Goal: Task Accomplishment & Management: Manage account settings

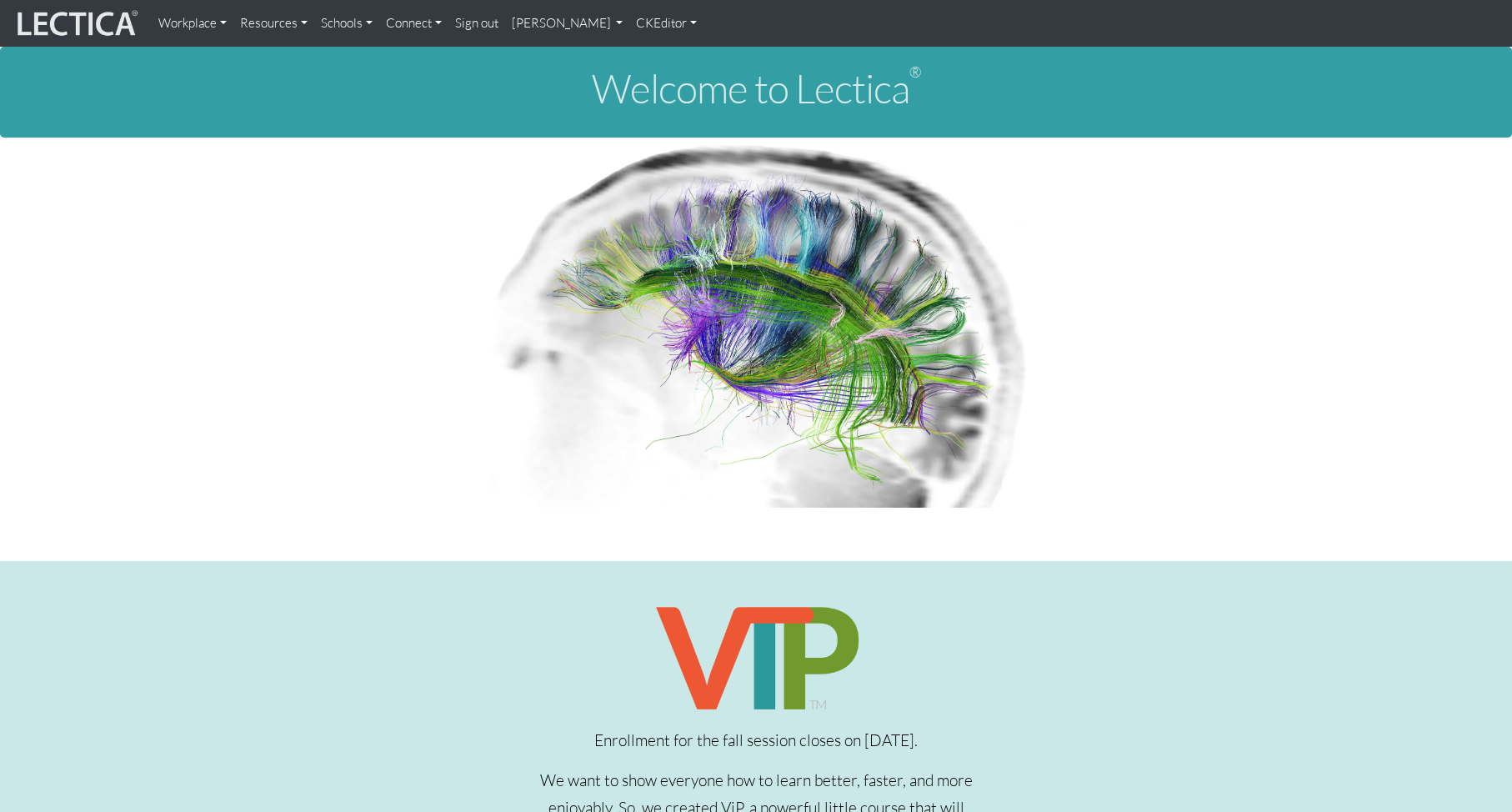
click at [542, 24] on link "[PERSON_NAME]" at bounding box center [567, 23] width 125 height 34
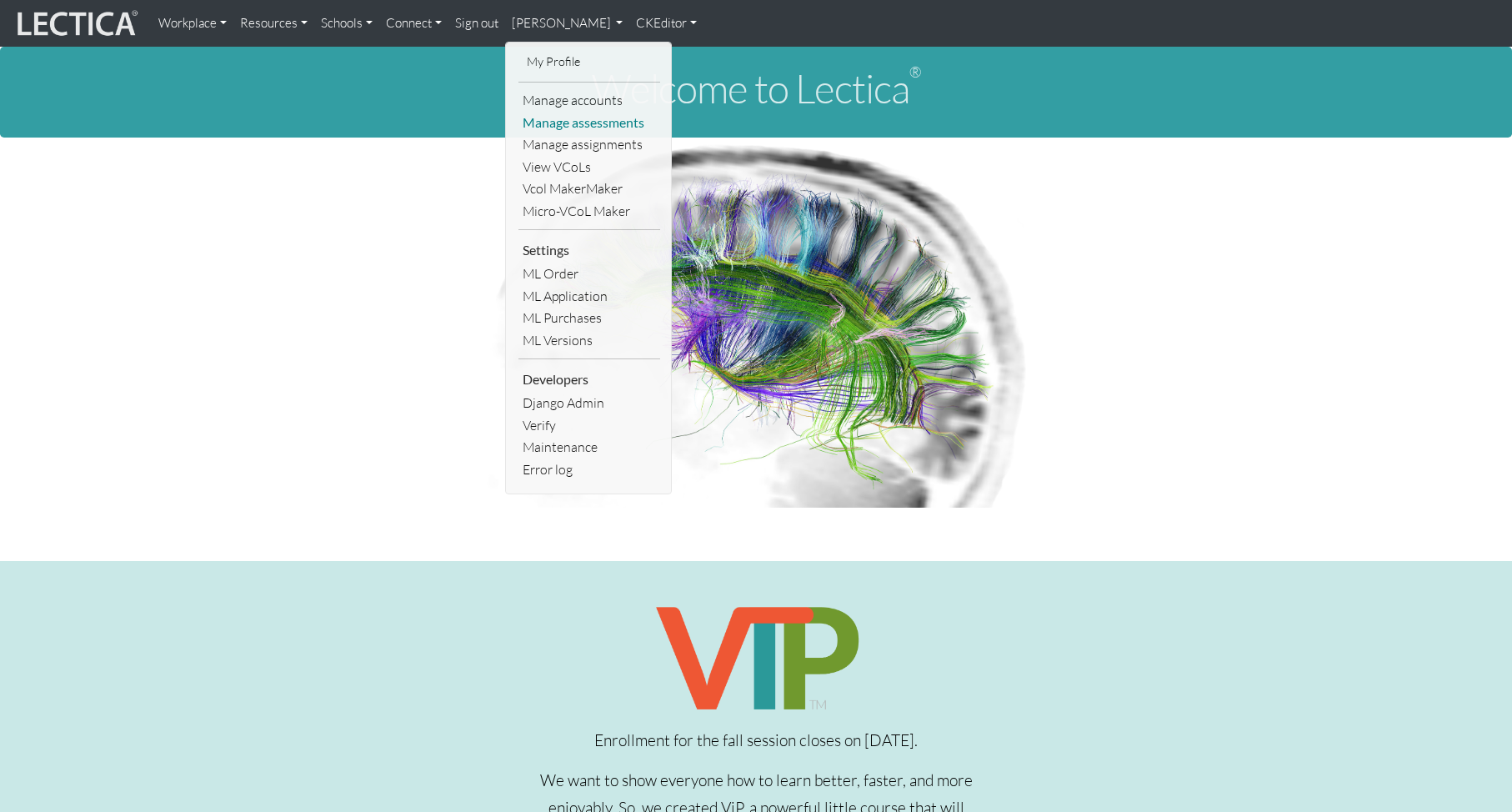
click at [572, 123] on link "Manage assessments" at bounding box center [589, 123] width 142 height 22
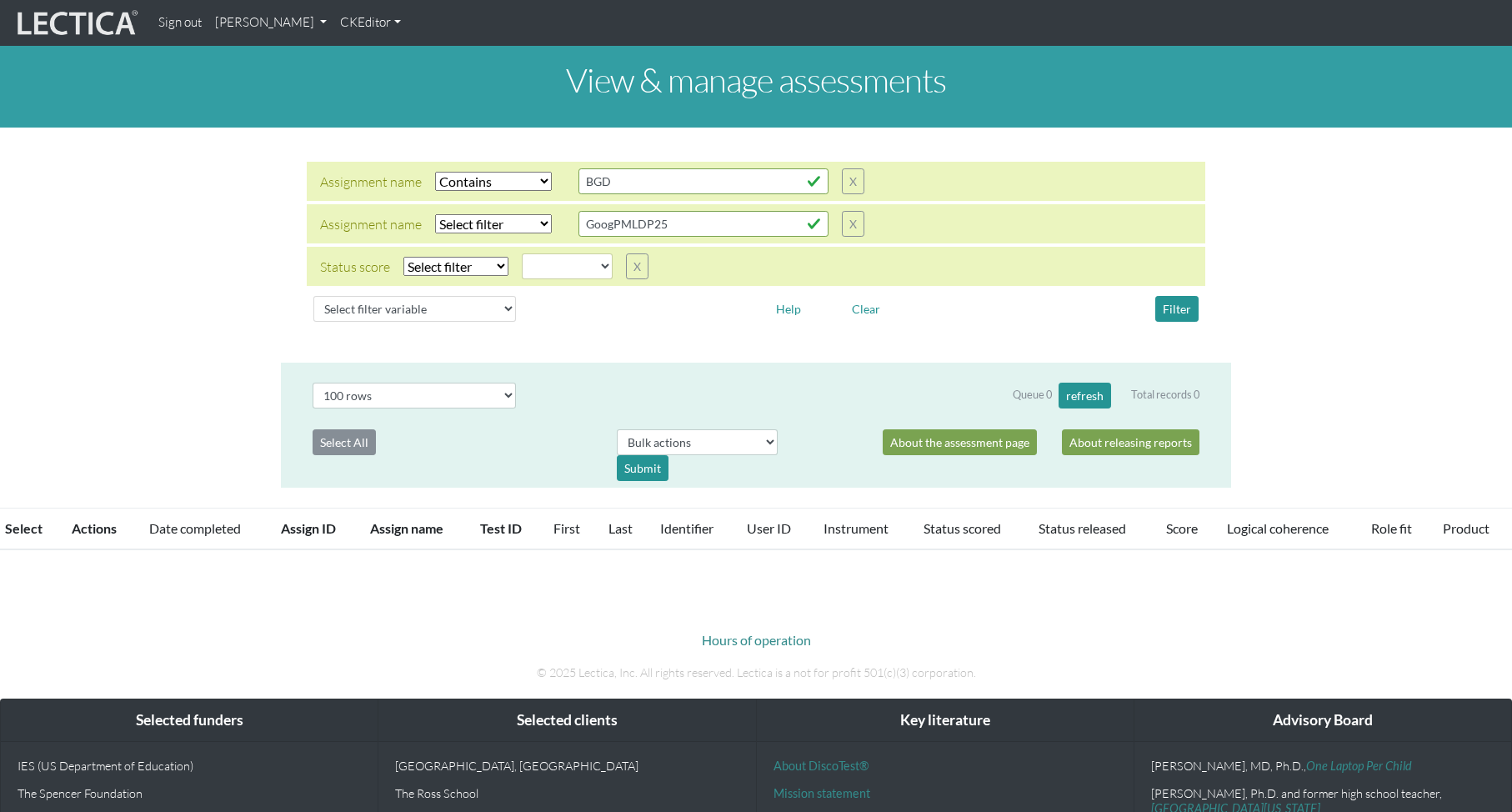
select select "icontains"
select select
select select "100"
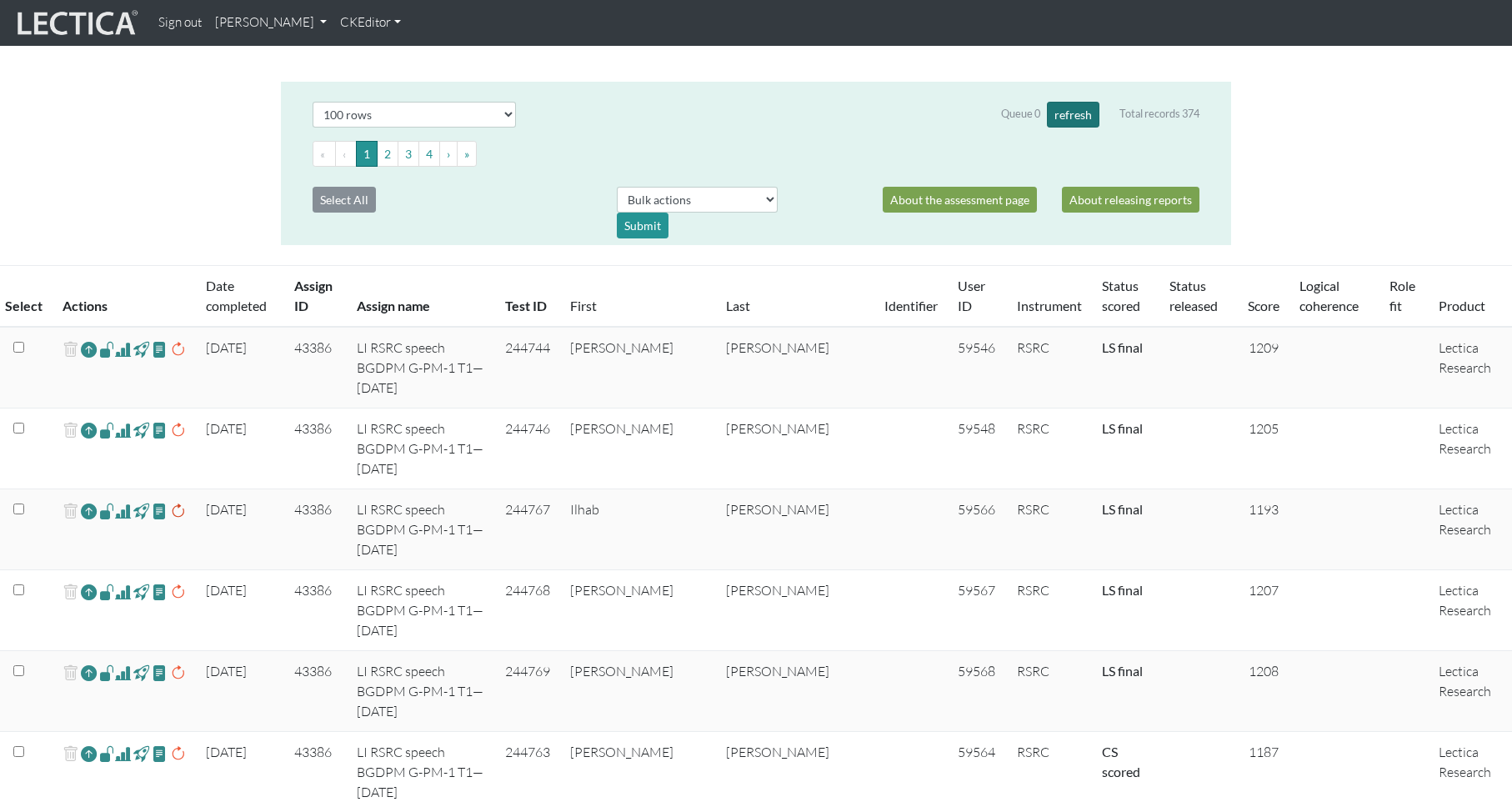
scroll to position [264, 0]
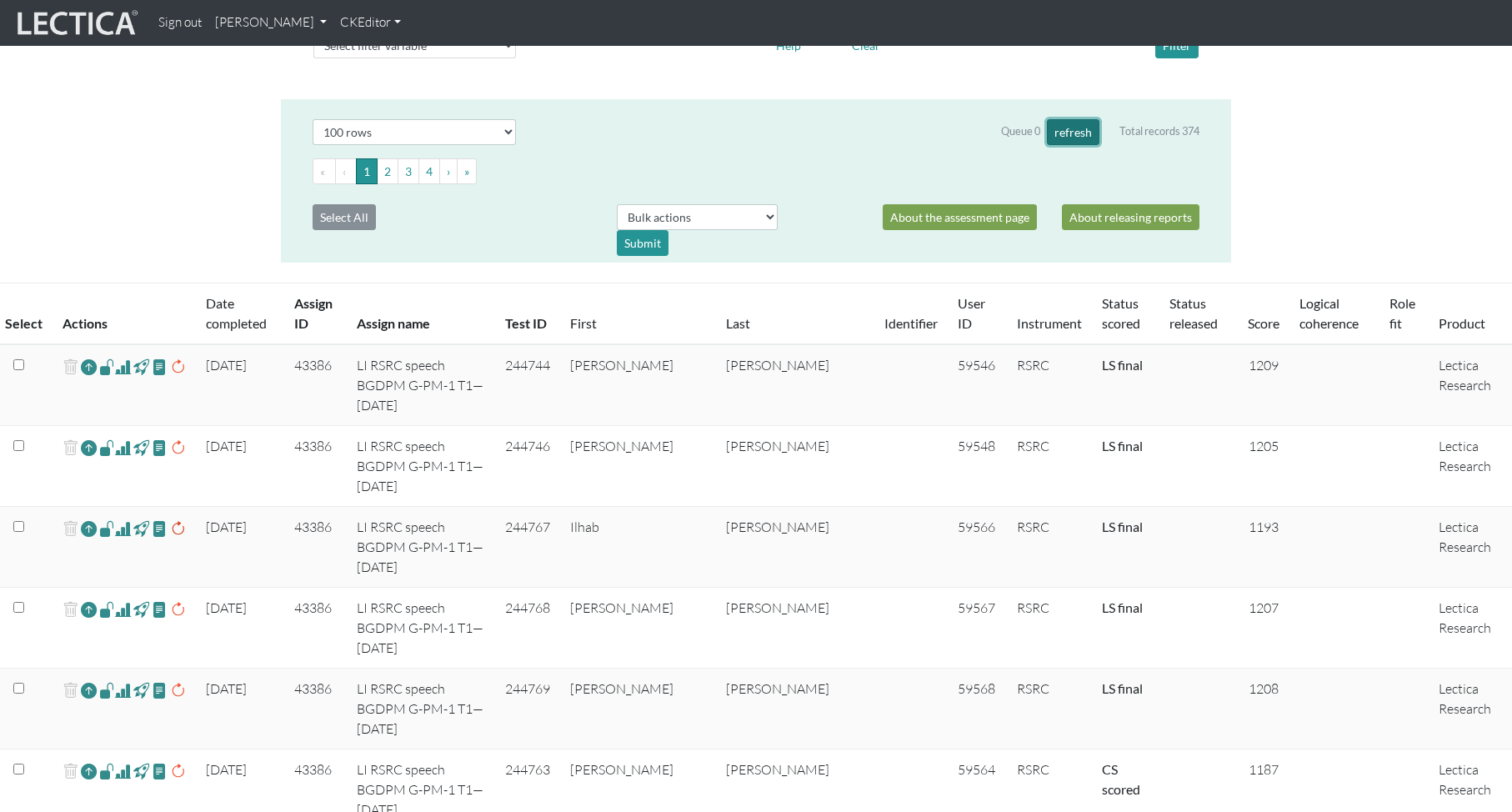
click at [1065, 131] on button "refresh" at bounding box center [1072, 131] width 53 height 26
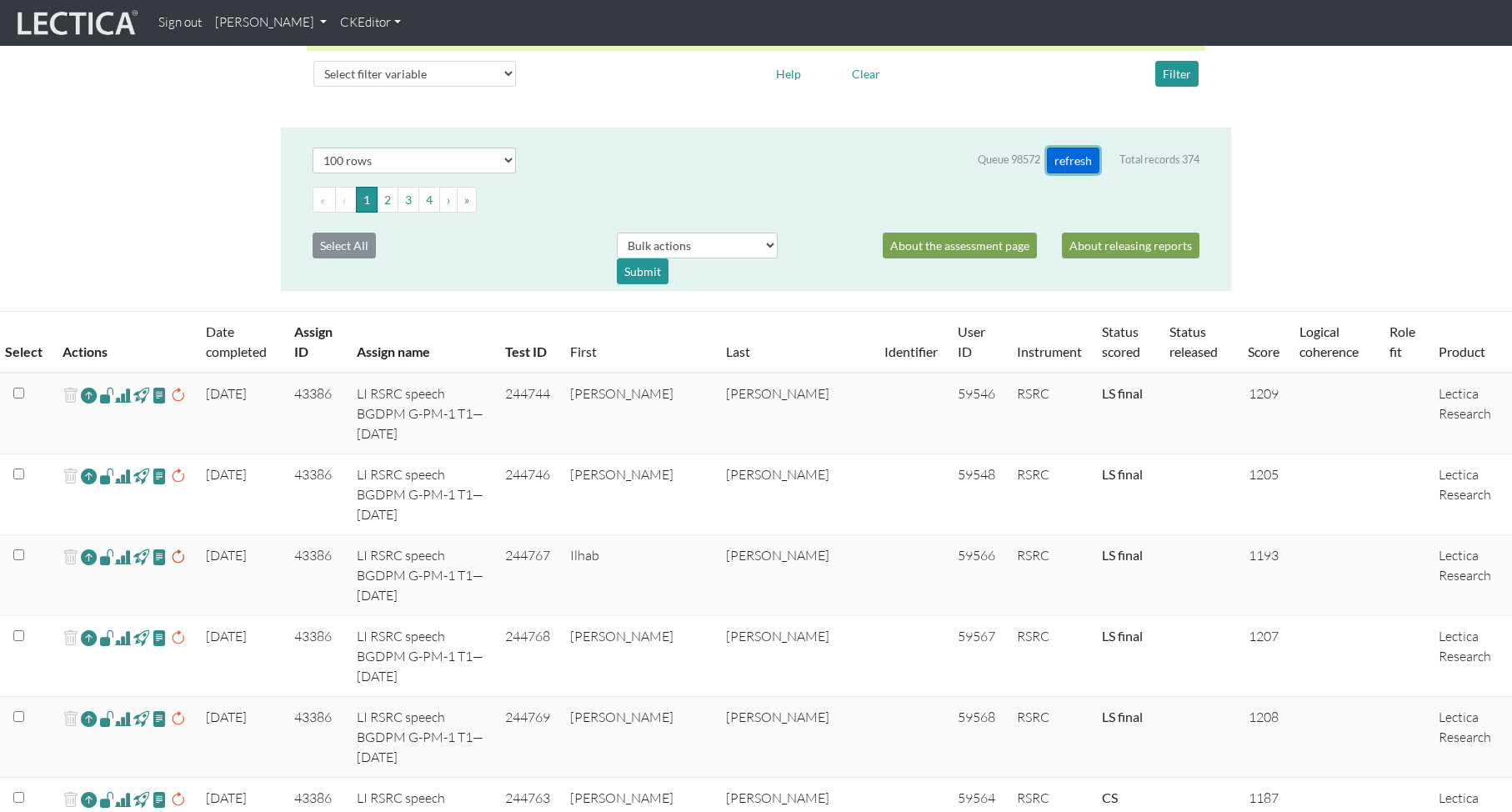
scroll to position [234, 0]
click at [314, 354] on th "Assign ID" at bounding box center [315, 344] width 62 height 61
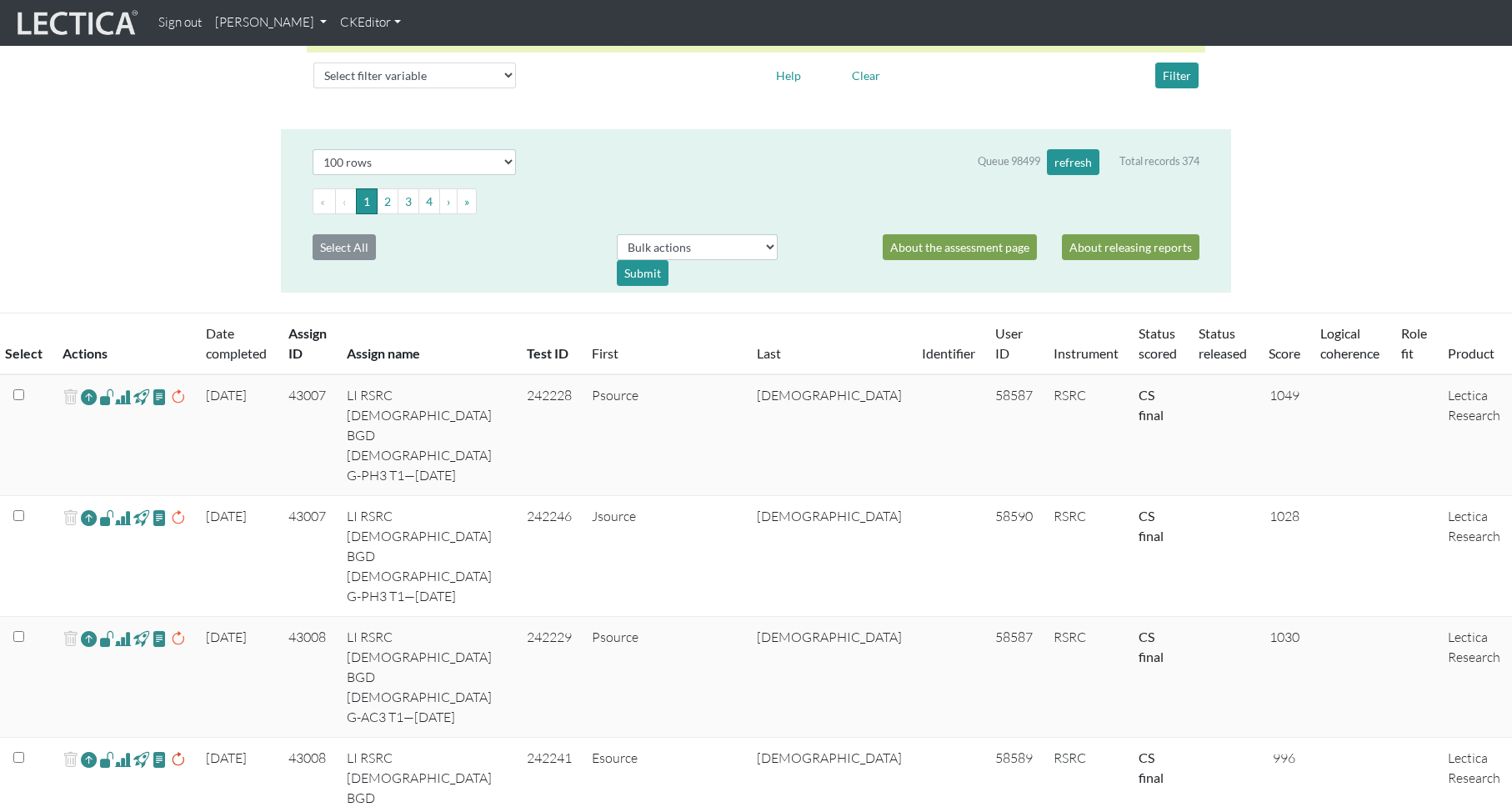
click at [311, 354] on th "Assign ID" at bounding box center [308, 344] width 59 height 61
click at [309, 355] on th "Assign ID" at bounding box center [308, 344] width 59 height 61
